Goal: Transaction & Acquisition: Purchase product/service

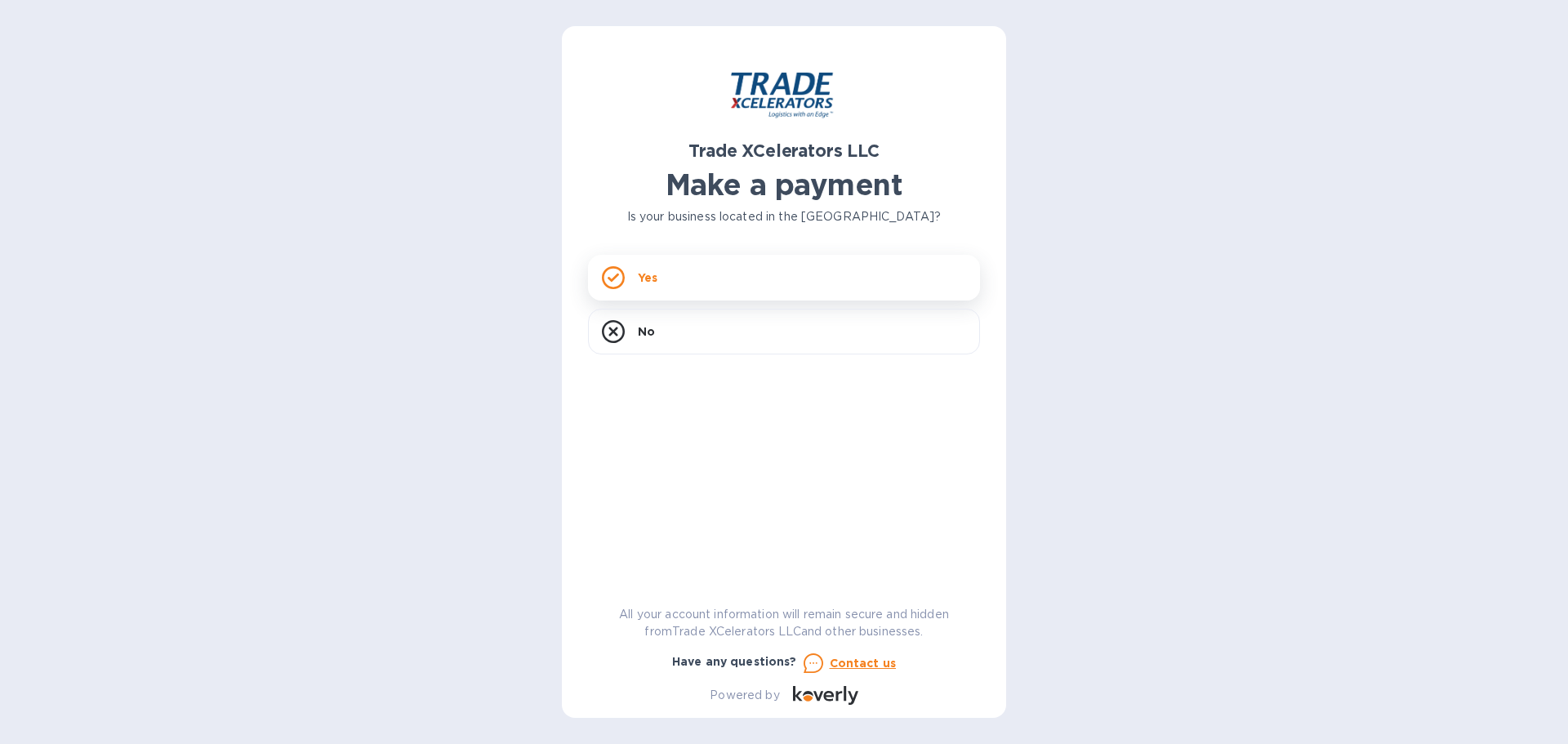
click at [628, 279] on div "Yes" at bounding box center [784, 277] width 392 height 45
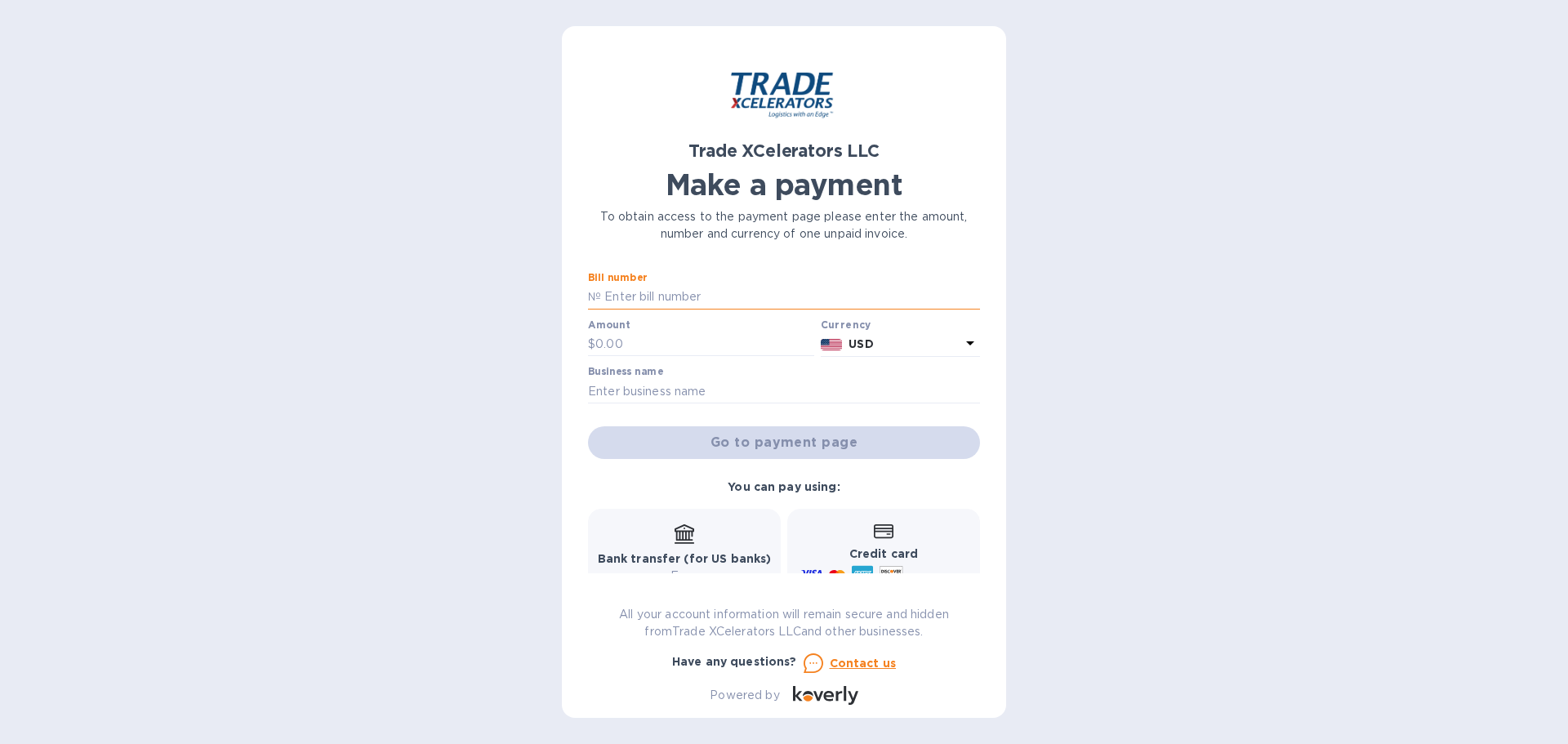
click at [689, 295] on input "text" at bounding box center [790, 296] width 379 height 24
click at [662, 297] on input "text" at bounding box center [790, 296] width 379 height 24
type input "WHLC 02F530137"
click at [681, 346] on input "text" at bounding box center [705, 344] width 219 height 24
click at [759, 388] on input "text" at bounding box center [784, 390] width 392 height 24
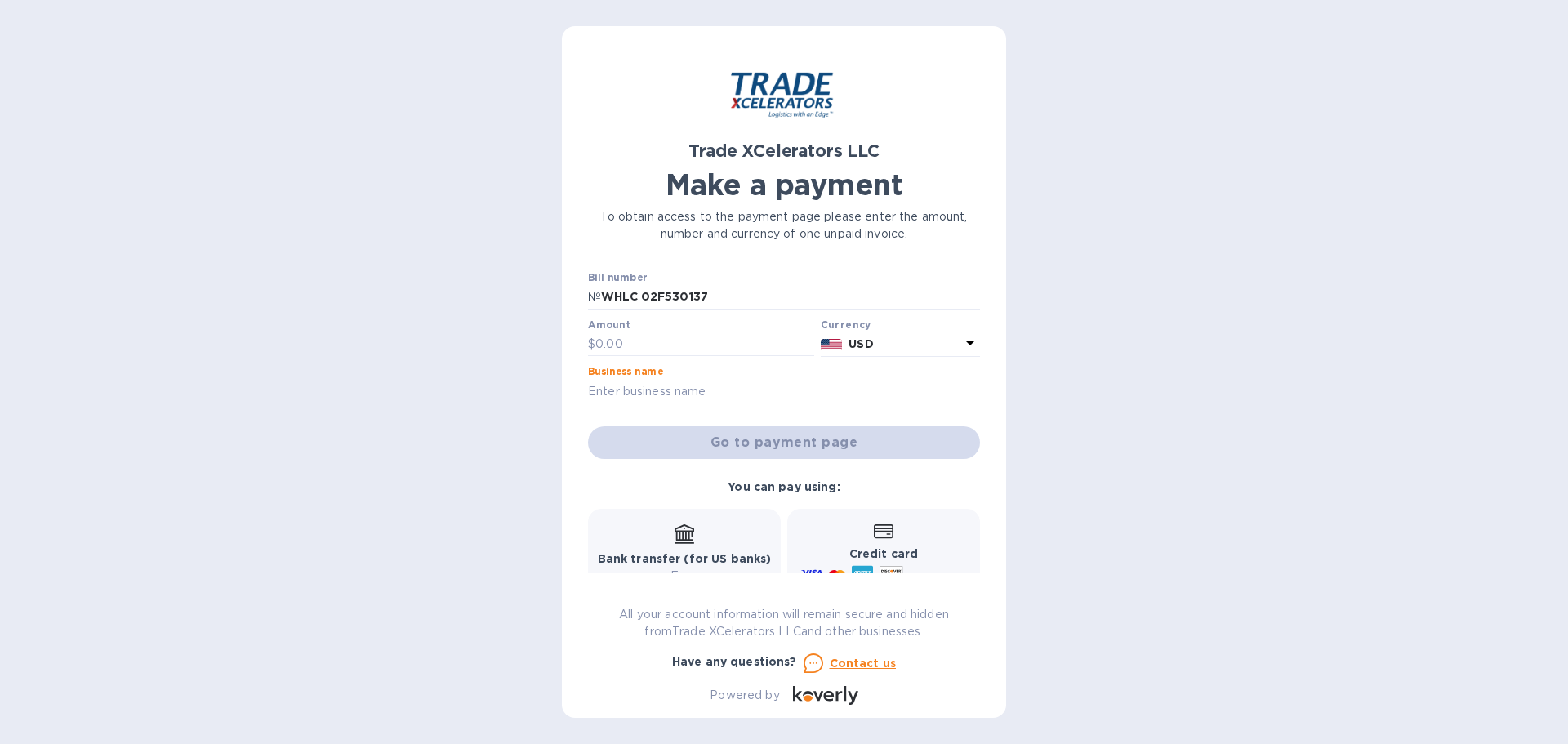
type input "Venado Creek Operating, LLC"
click at [622, 348] on input "text" at bounding box center [705, 344] width 219 height 24
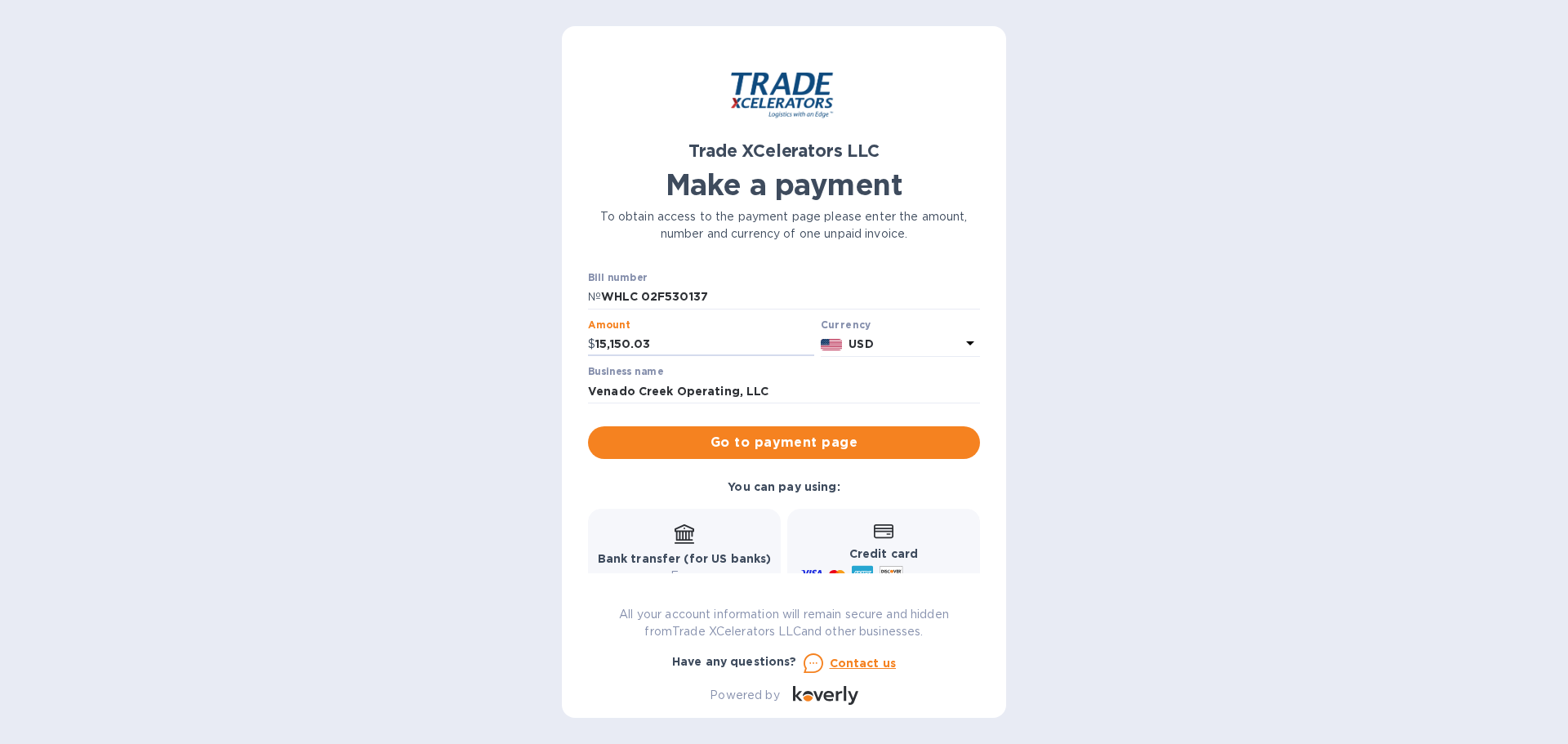
type input "15,150.03"
click at [1240, 433] on div "Trade XCelerators LLC Make a payment To obtain access to the payment page pleas…" at bounding box center [784, 372] width 1568 height 744
drag, startPoint x: 941, startPoint y: 236, endPoint x: 485, endPoint y: 158, distance: 462.6
click at [483, 158] on div "Trade XCelerators LLC Make a payment To obtain access to the payment page pleas…" at bounding box center [784, 372] width 1568 height 744
click at [1186, 328] on div "Trade XCelerators LLC Make a payment To obtain access to the payment page pleas…" at bounding box center [784, 372] width 1568 height 744
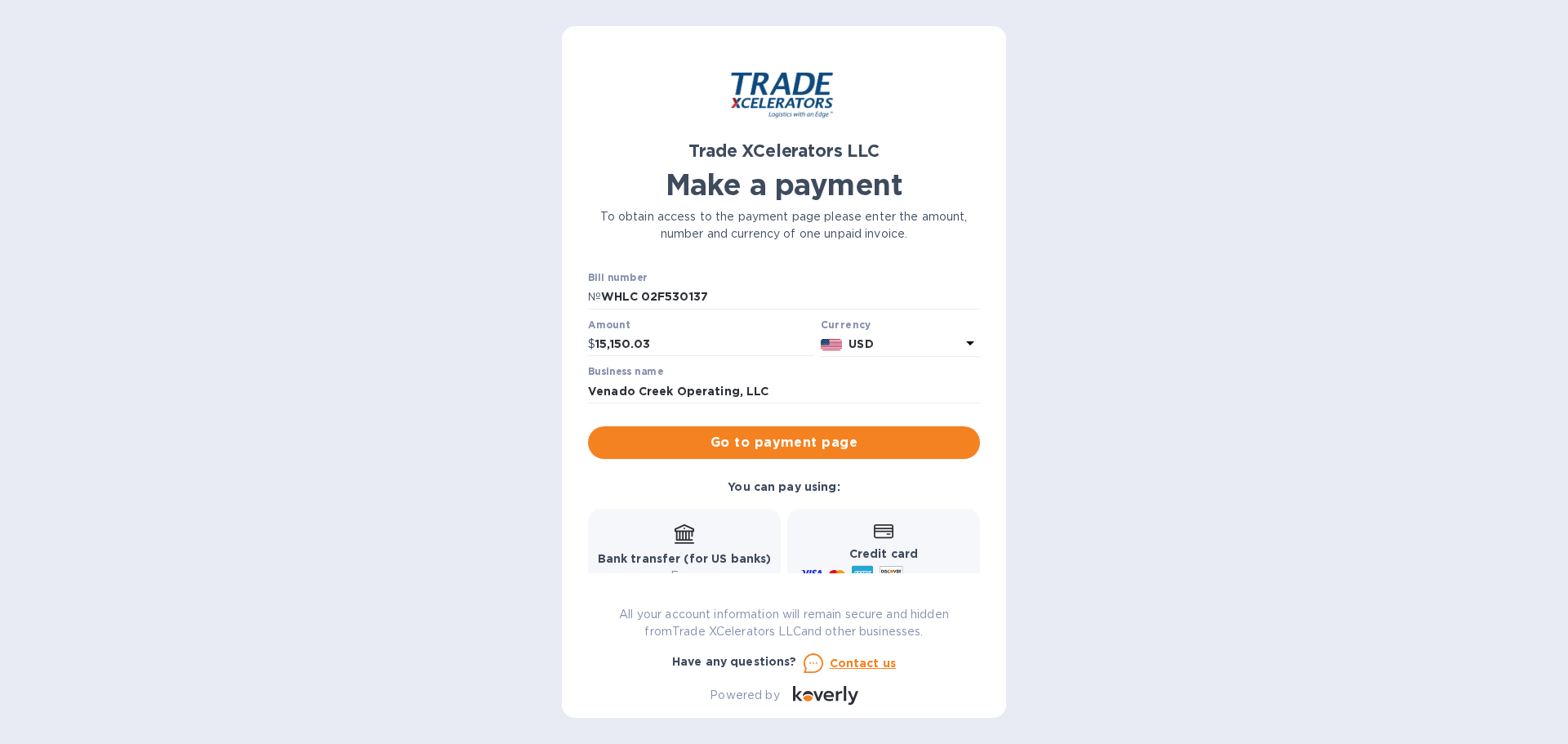
drag, startPoint x: 910, startPoint y: 241, endPoint x: 937, endPoint y: 309, distance: 73.2
click at [590, 162] on div "Trade XCelerators LLC Make a payment To obtain access to the payment page pleas…" at bounding box center [784, 147] width 398 height 196
click at [695, 338] on input "15,150.03" at bounding box center [705, 344] width 219 height 24
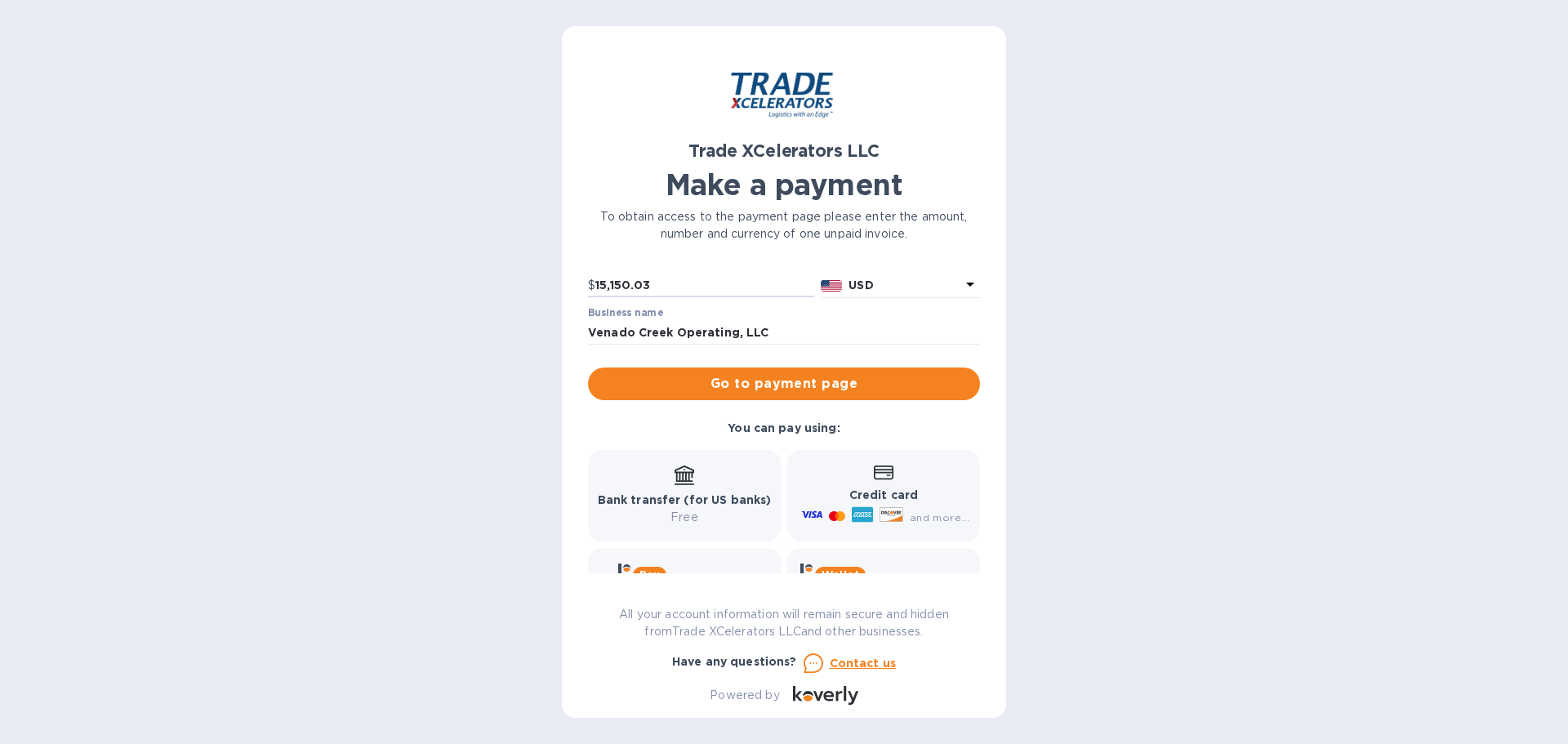
scroll to position [134, 0]
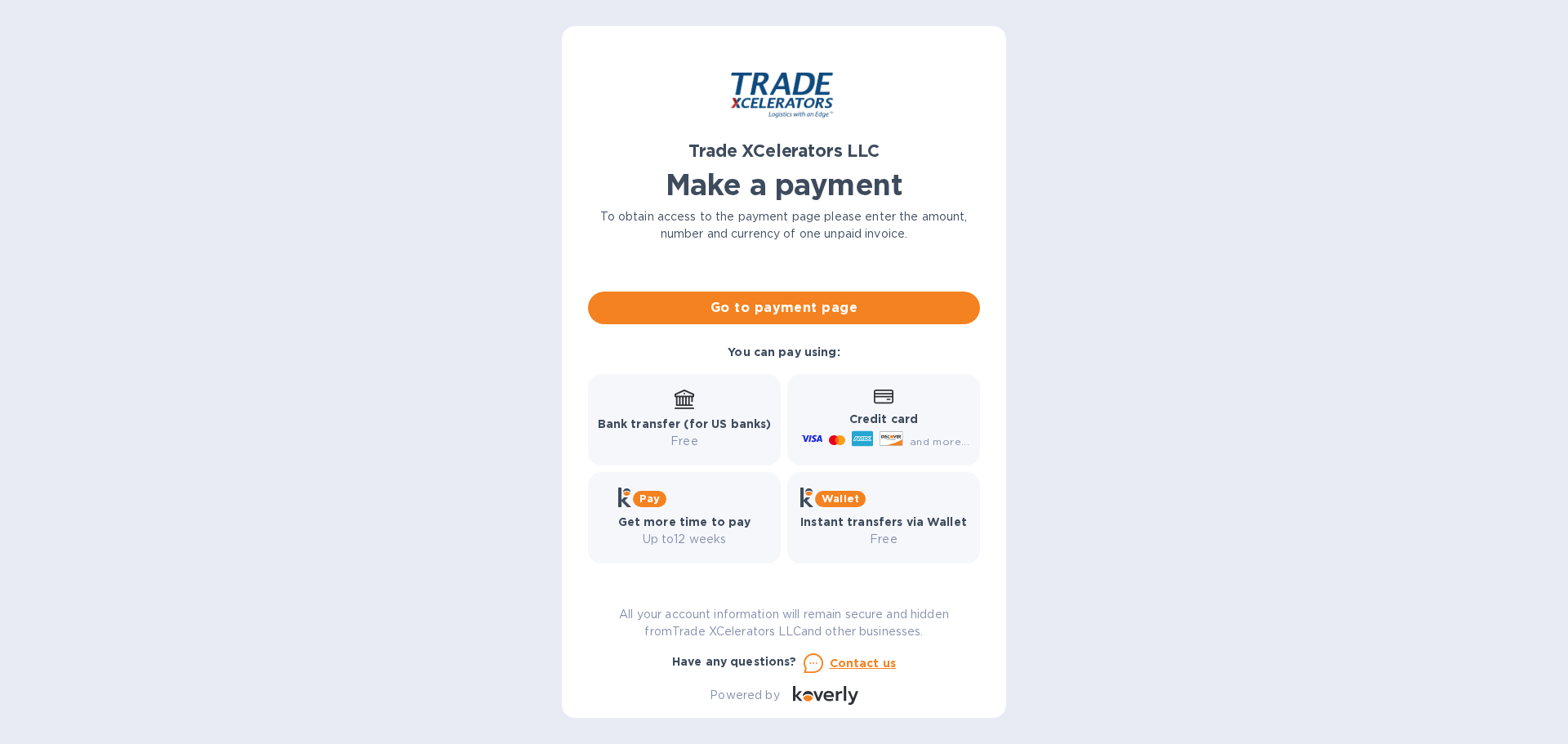
click at [683, 406] on icon at bounding box center [684, 397] width 19 height 16
